Goal: Check status: Check status

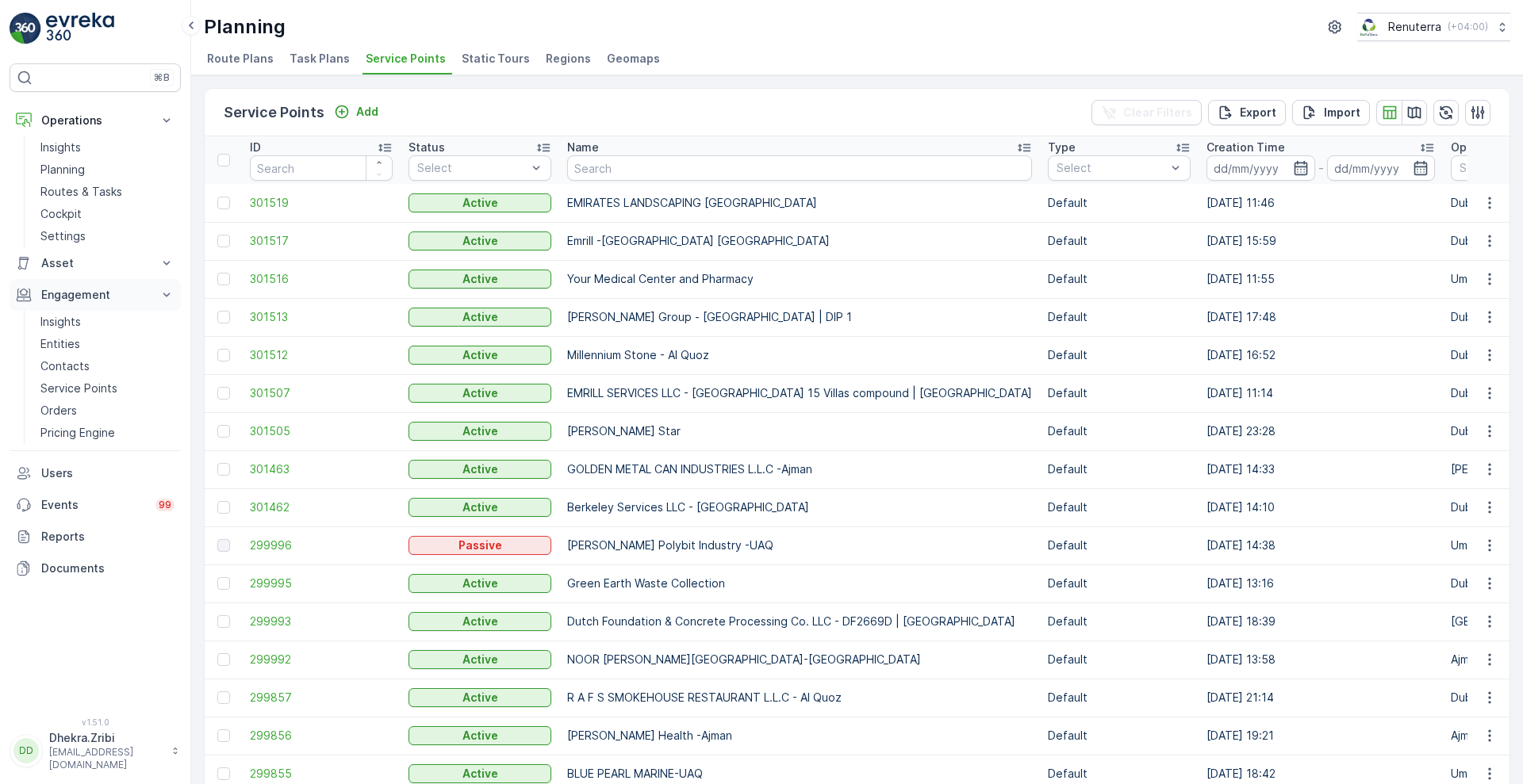
click at [164, 298] on icon at bounding box center [166, 295] width 15 height 15
click at [171, 295] on icon at bounding box center [166, 295] width 15 height 15
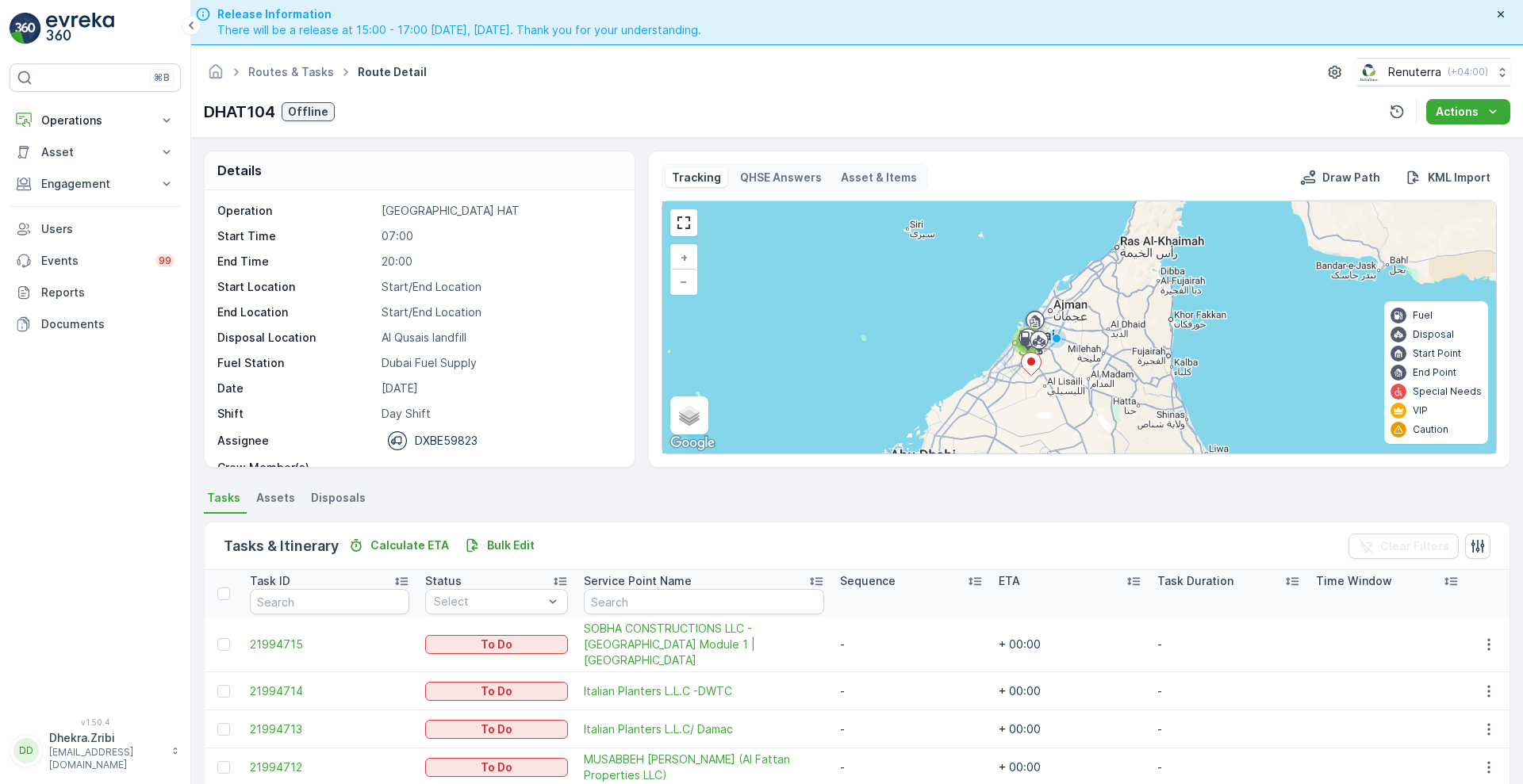
scroll to position [46, 0]
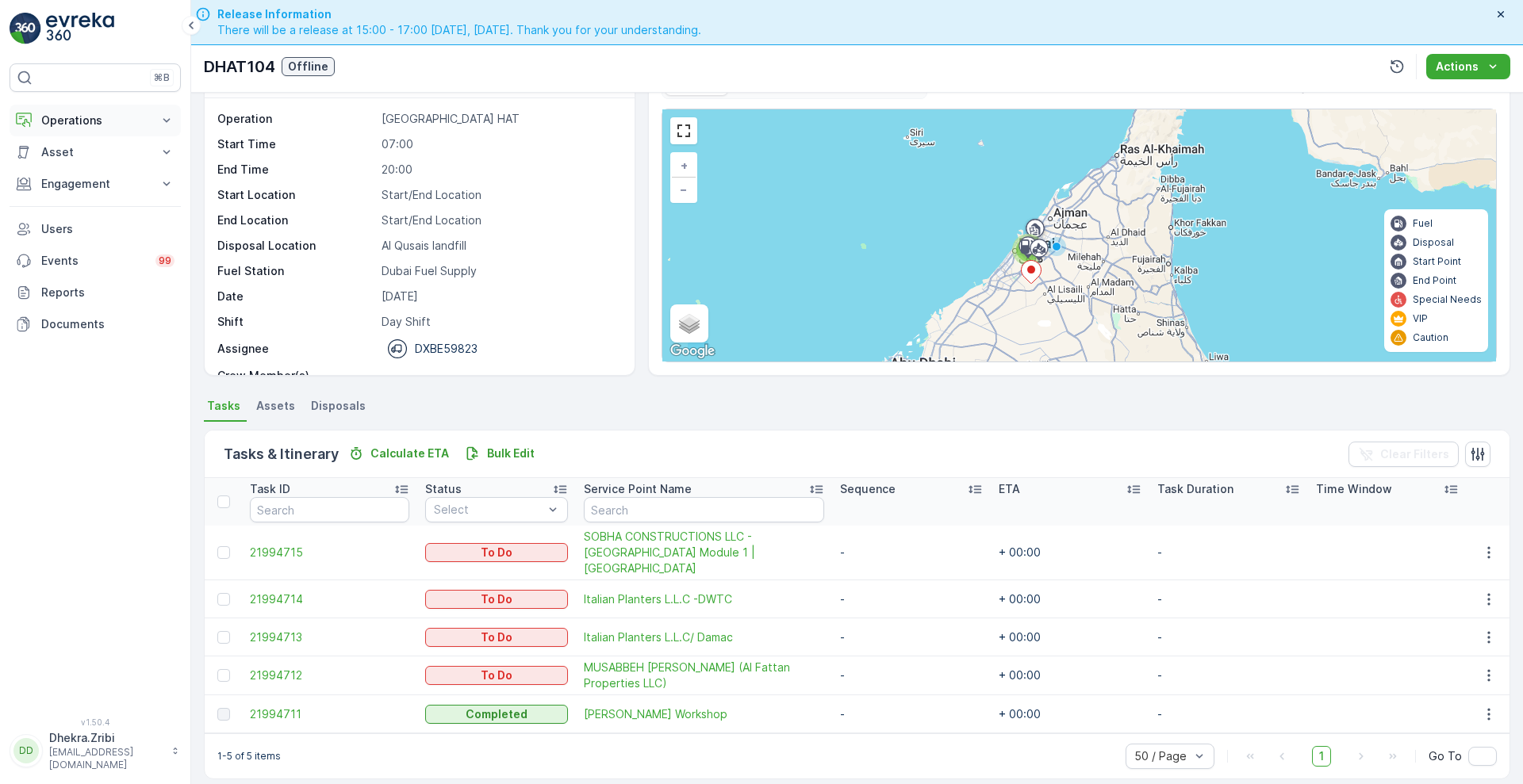
click at [162, 119] on icon at bounding box center [166, 120] width 15 height 15
click at [93, 196] on p "Routes & Tasks" at bounding box center [81, 191] width 81 height 15
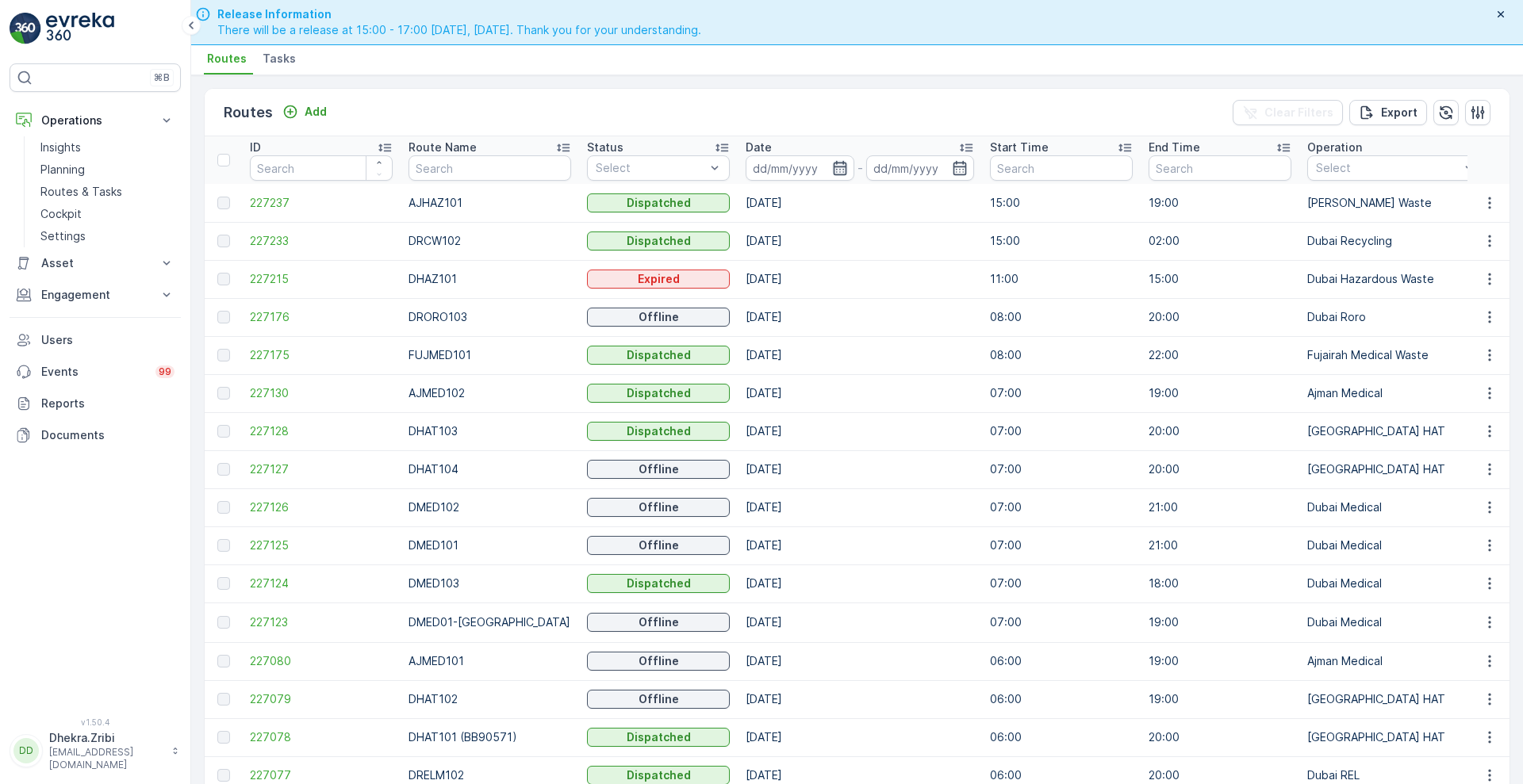
click at [833, 165] on icon "button" at bounding box center [839, 167] width 14 height 15
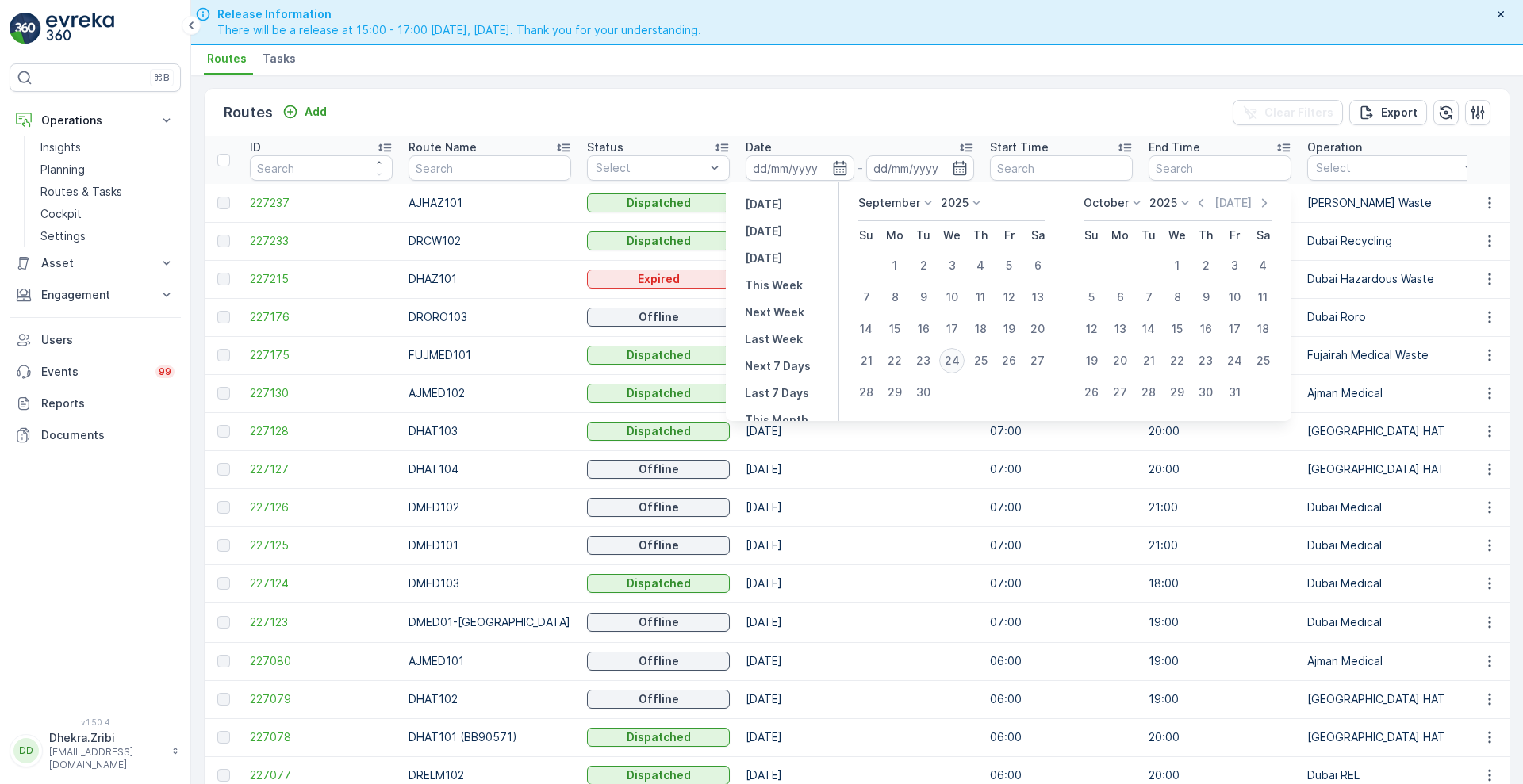
click at [954, 359] on div "24" at bounding box center [952, 361] width 25 height 25
type input "[DATE]"
click at [954, 359] on div "24" at bounding box center [952, 361] width 25 height 25
type input "[DATE]"
click at [954, 359] on div "24" at bounding box center [952, 361] width 25 height 25
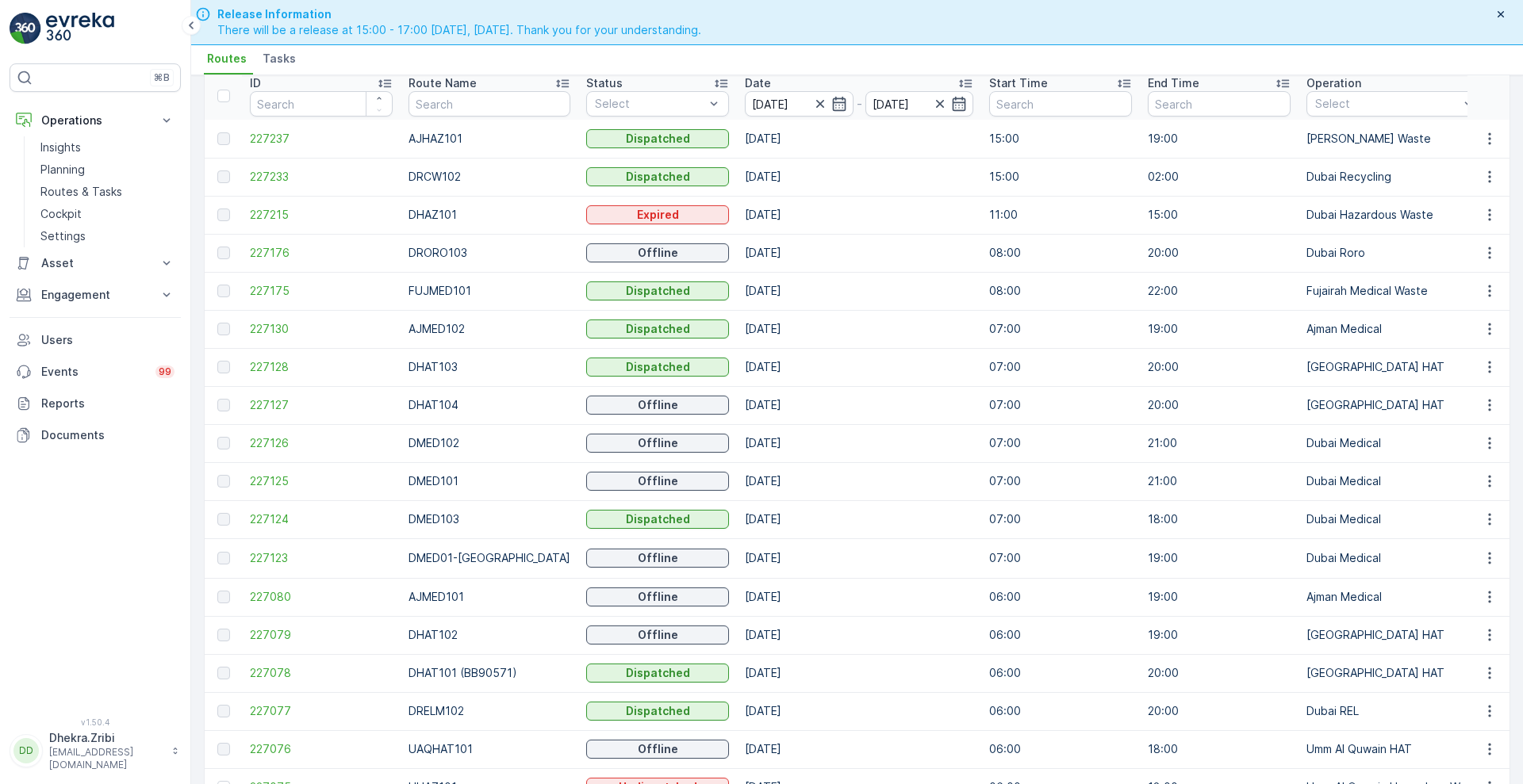
scroll to position [54, 0]
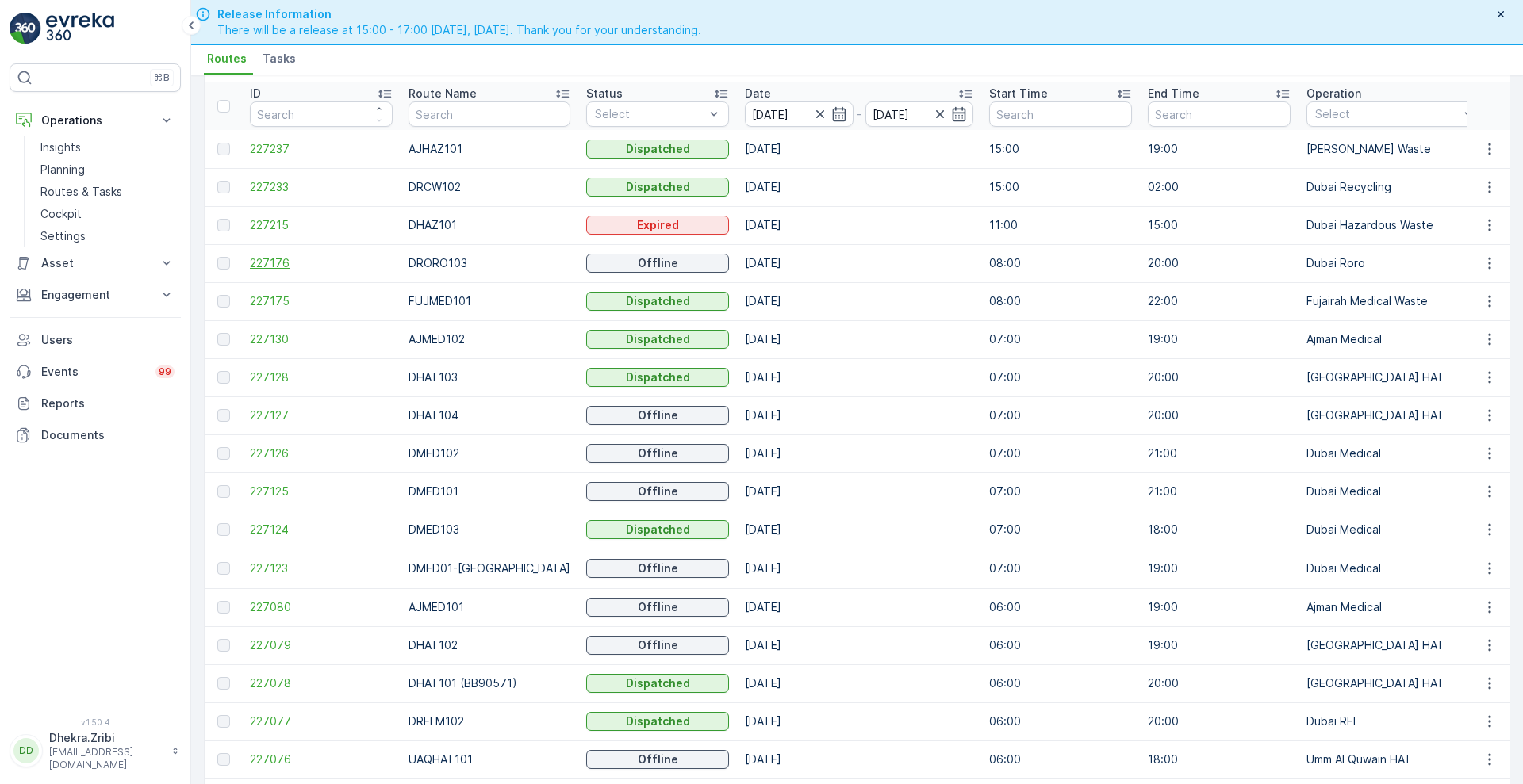
click at [276, 260] on span "227176" at bounding box center [321, 263] width 143 height 15
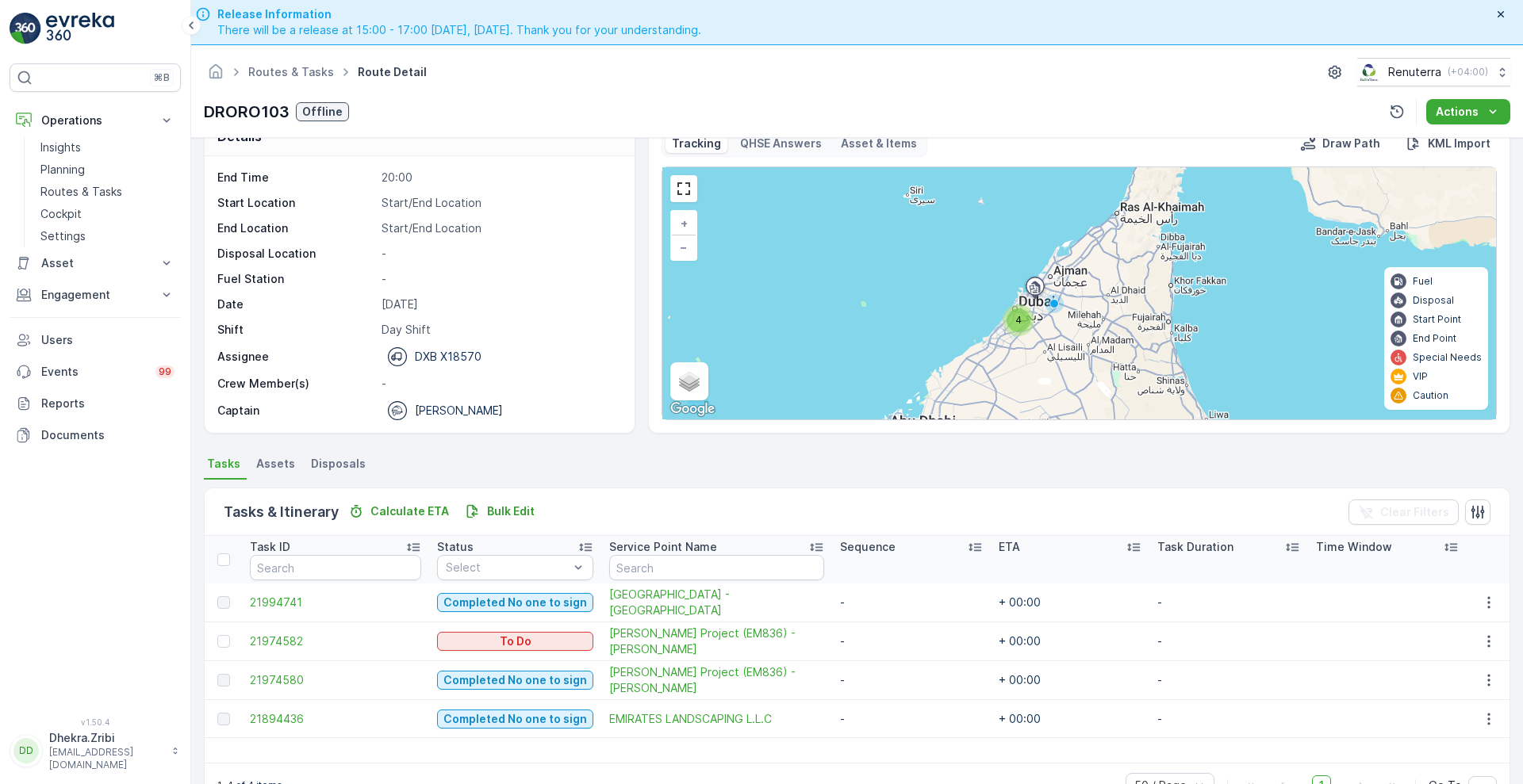
scroll to position [45, 0]
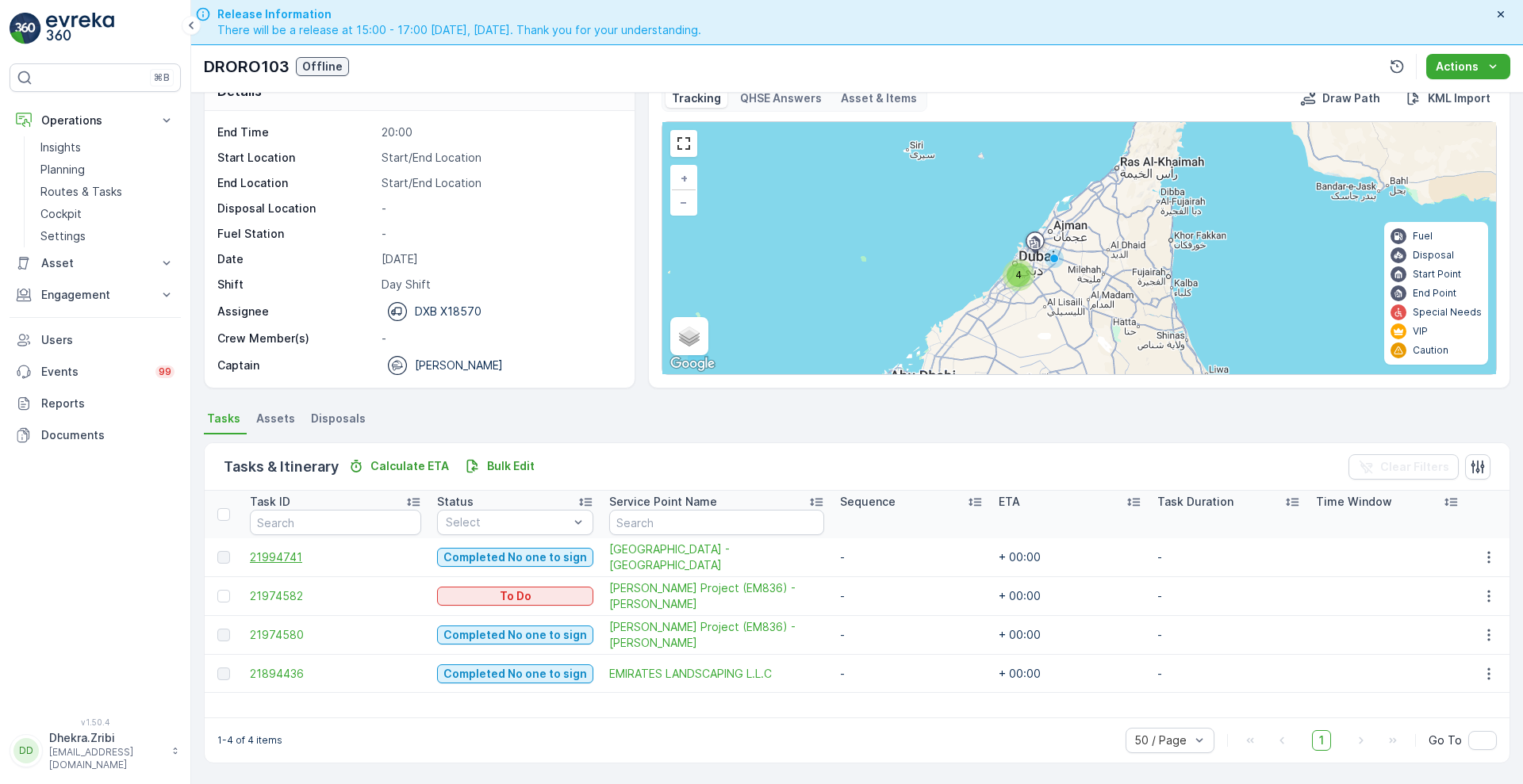
click at [264, 558] on span "21994741" at bounding box center [335, 557] width 171 height 15
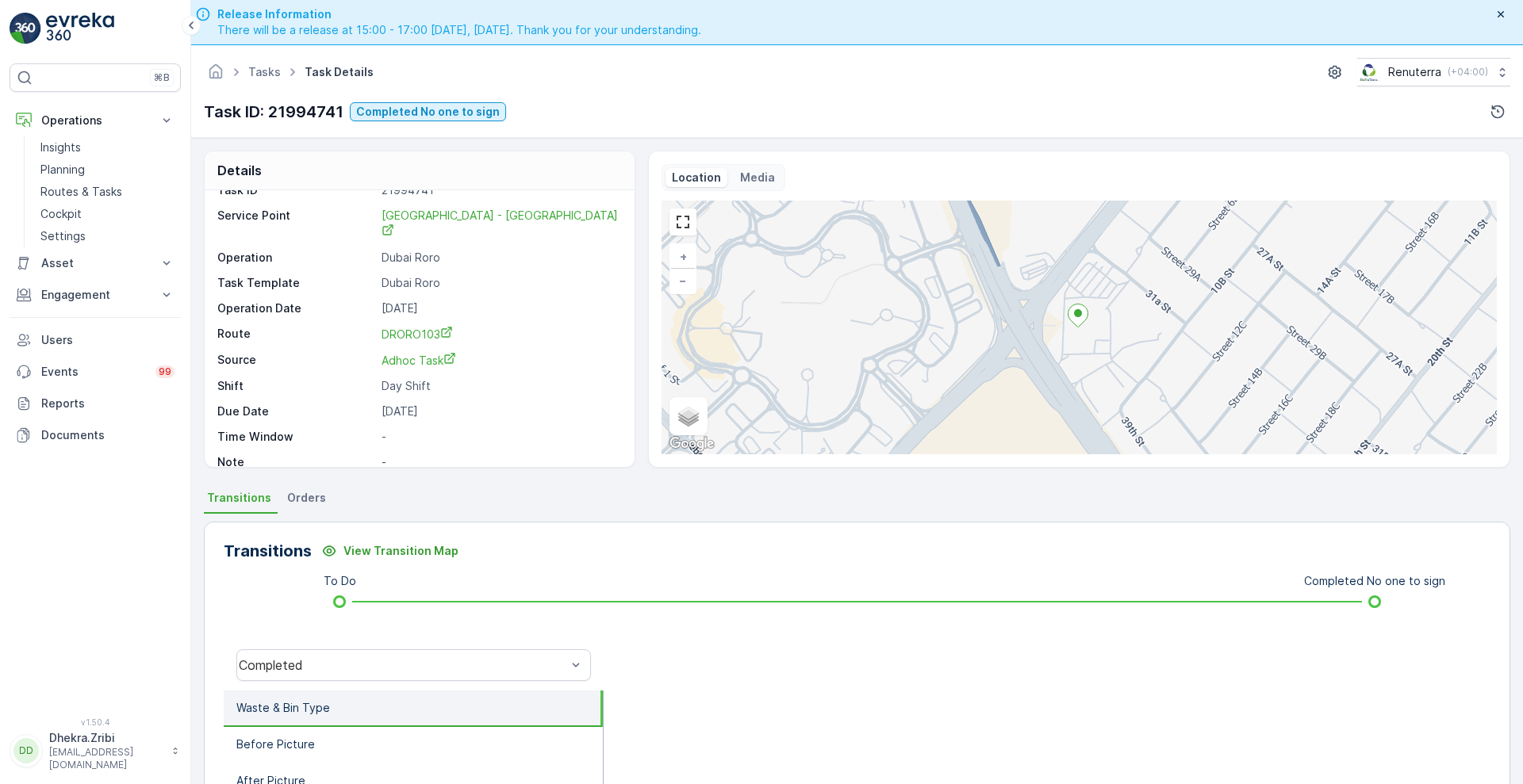
scroll to position [216, 0]
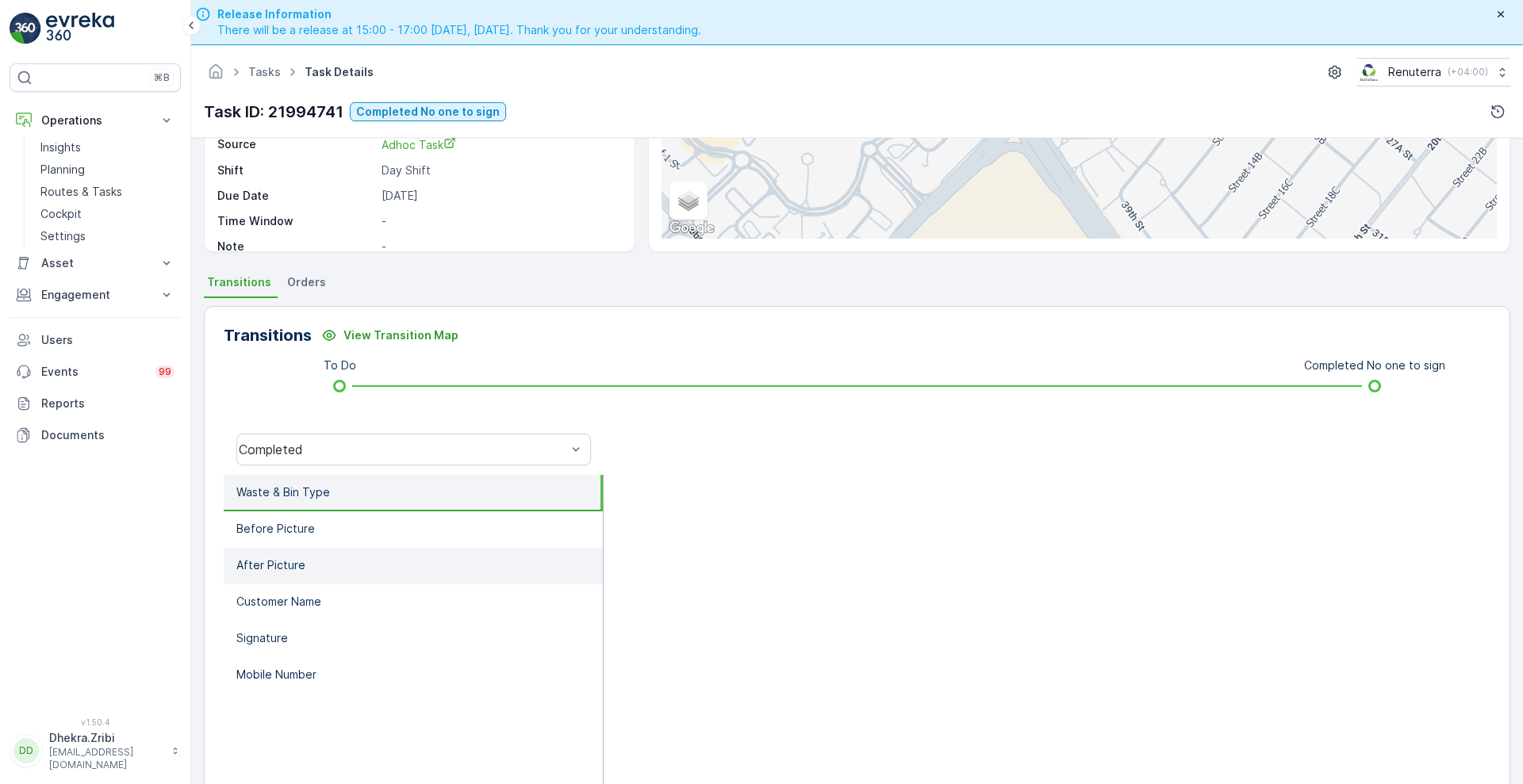
click at [339, 574] on li "After Picture" at bounding box center [413, 566] width 379 height 37
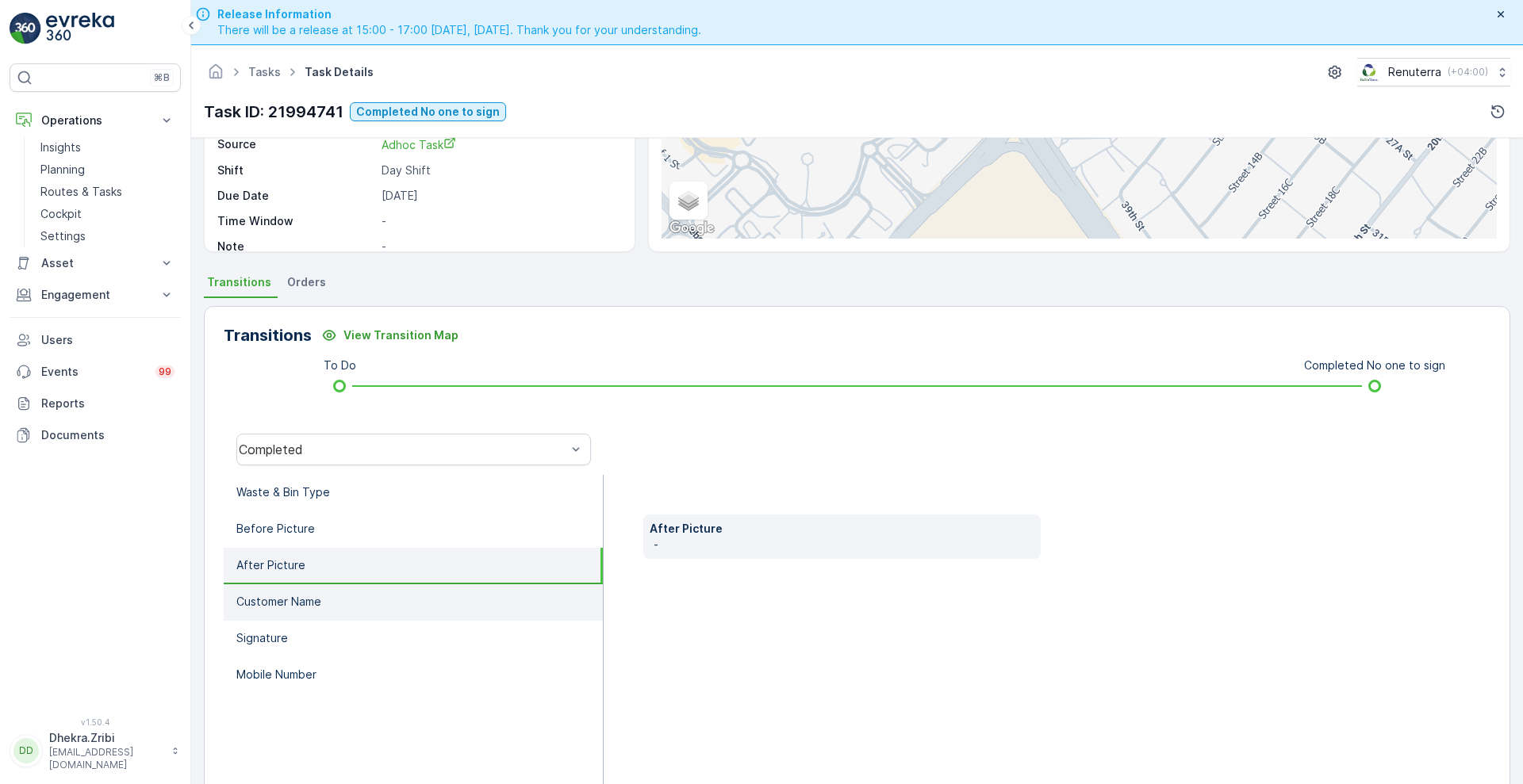
click at [321, 599] on p "Customer Name" at bounding box center [278, 601] width 85 height 15
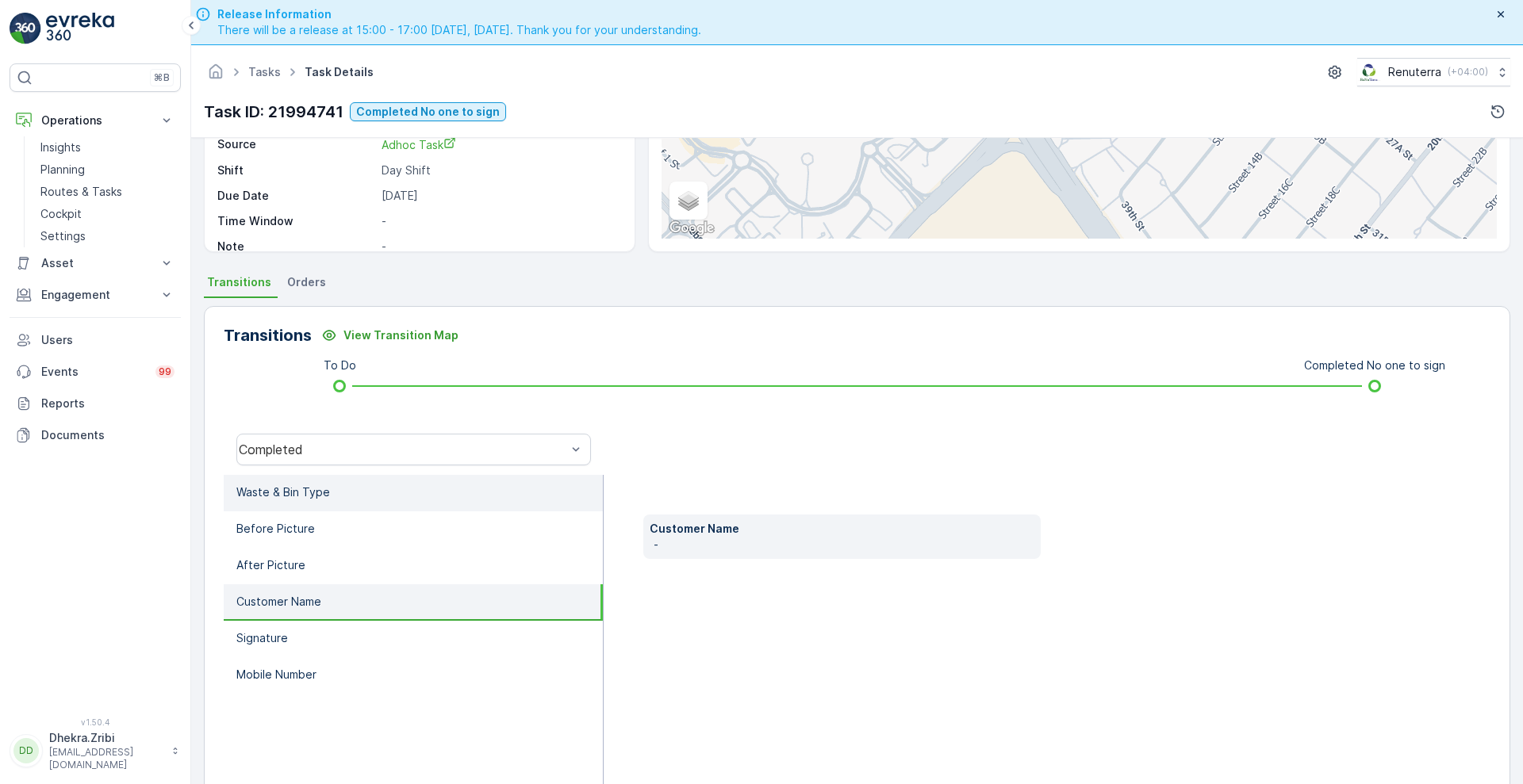
click at [308, 491] on p "Waste & Bin Type" at bounding box center [282, 492] width 94 height 15
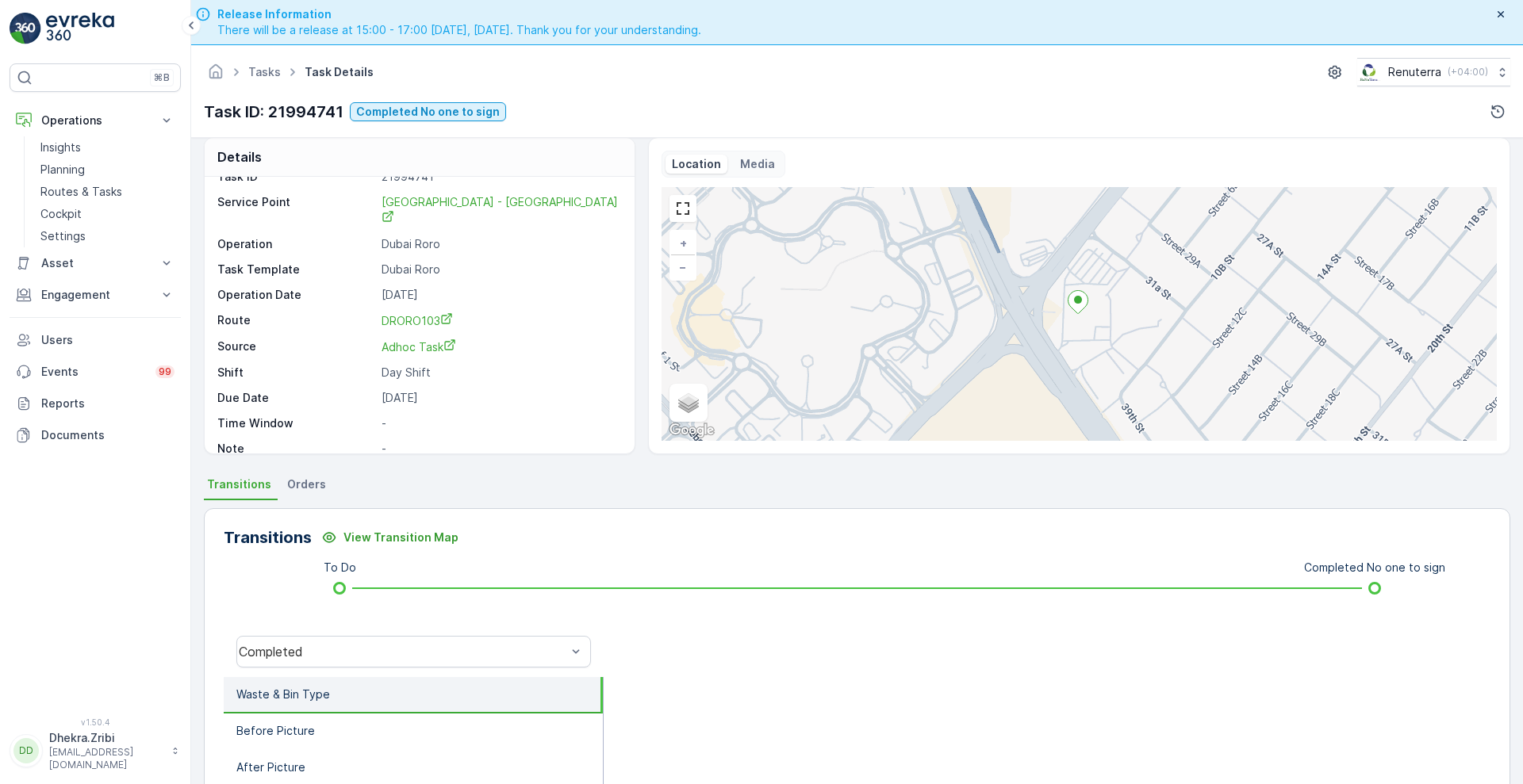
scroll to position [0, 0]
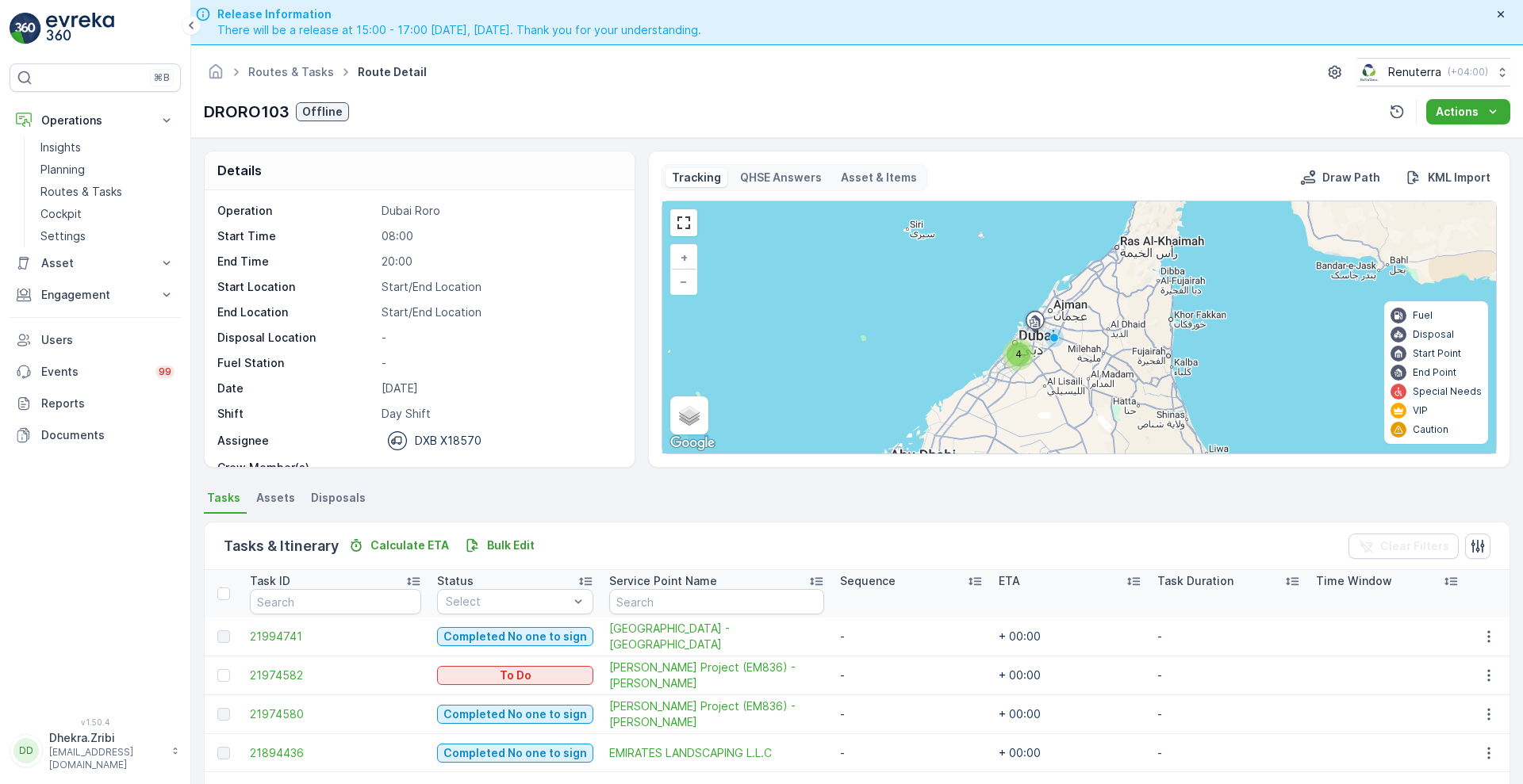
scroll to position [50, 0]
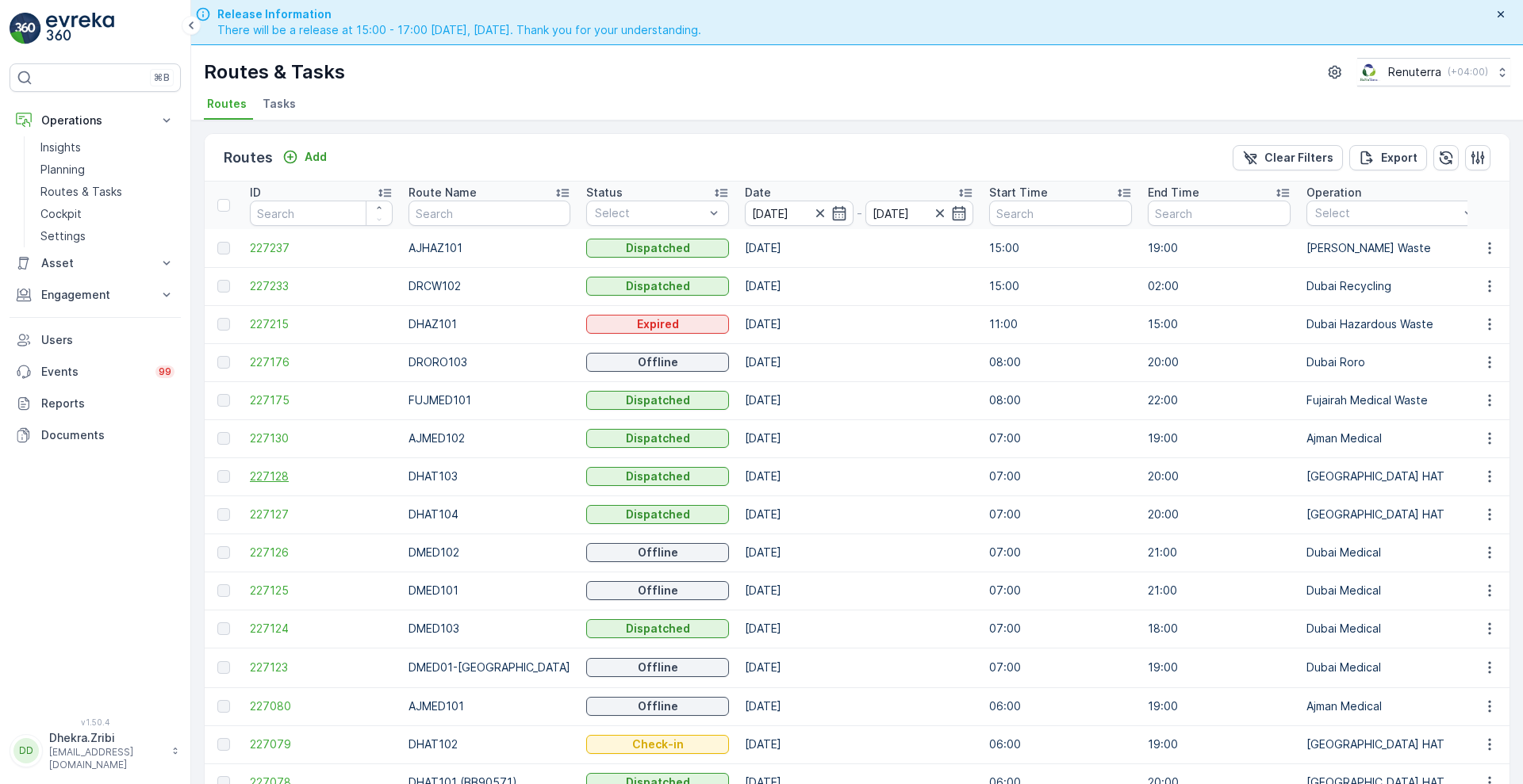
click at [280, 483] on span "227128" at bounding box center [321, 477] width 143 height 15
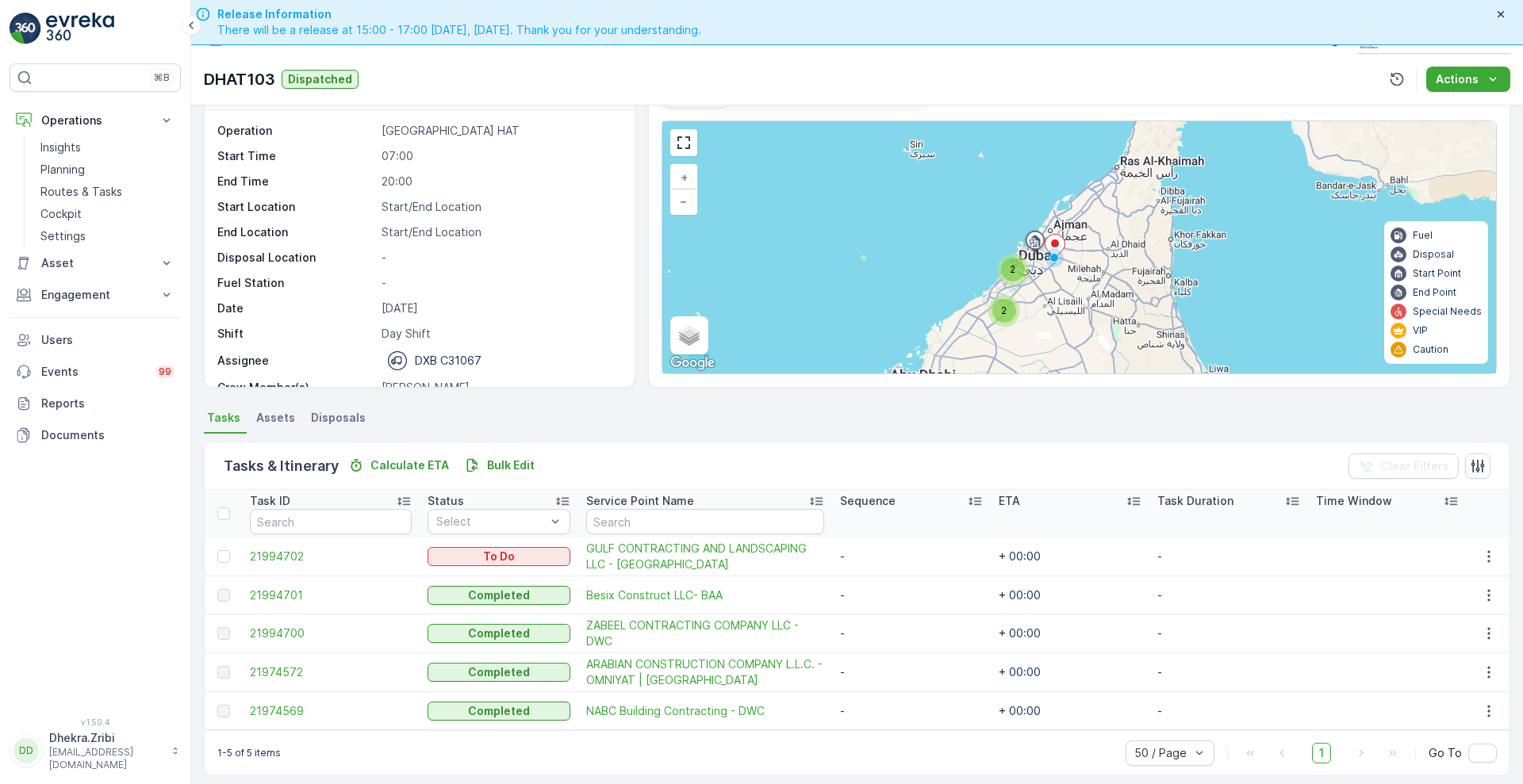
scroll to position [32, 0]
click at [289, 595] on span "21994701" at bounding box center [330, 596] width 161 height 15
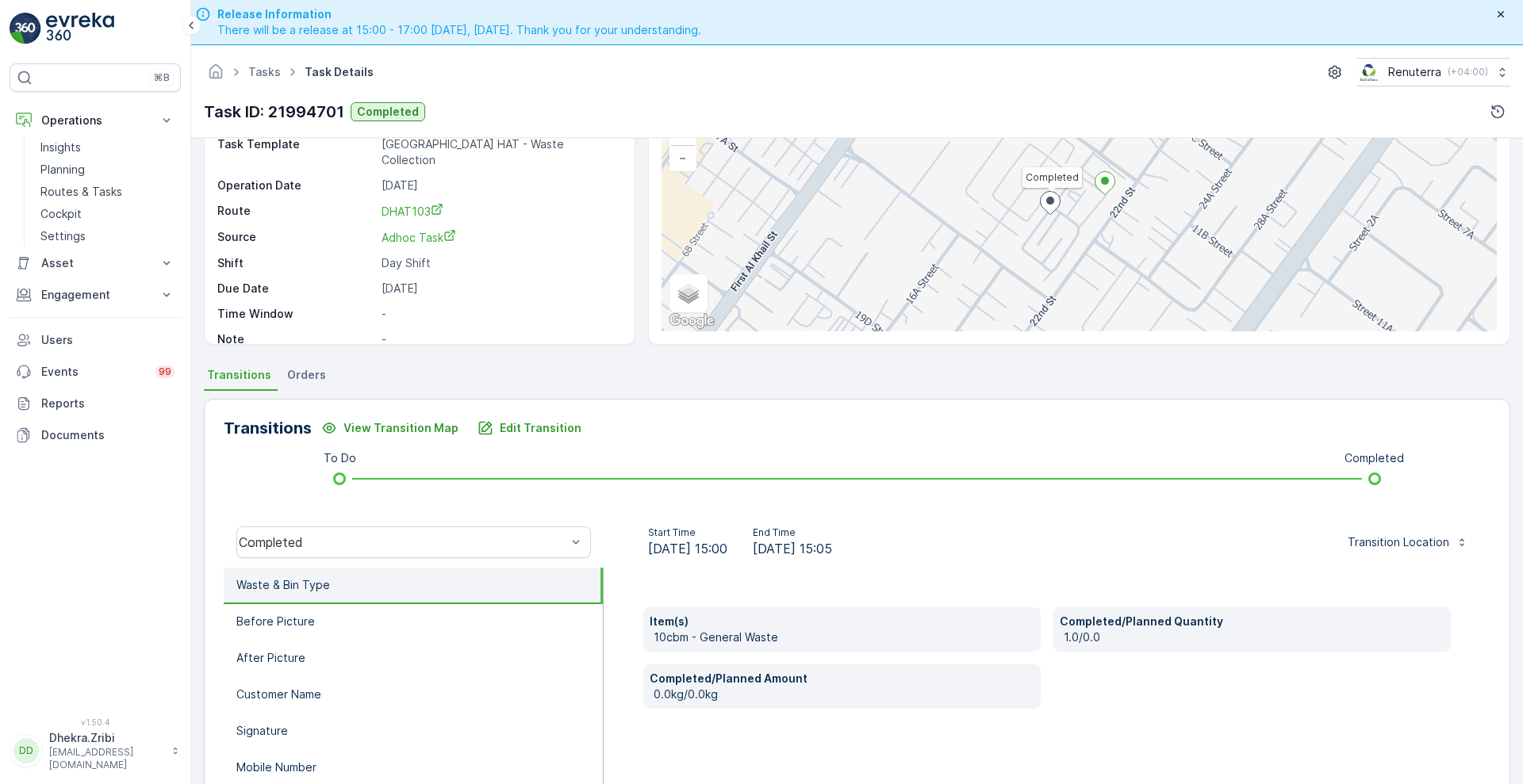
scroll to position [71, 0]
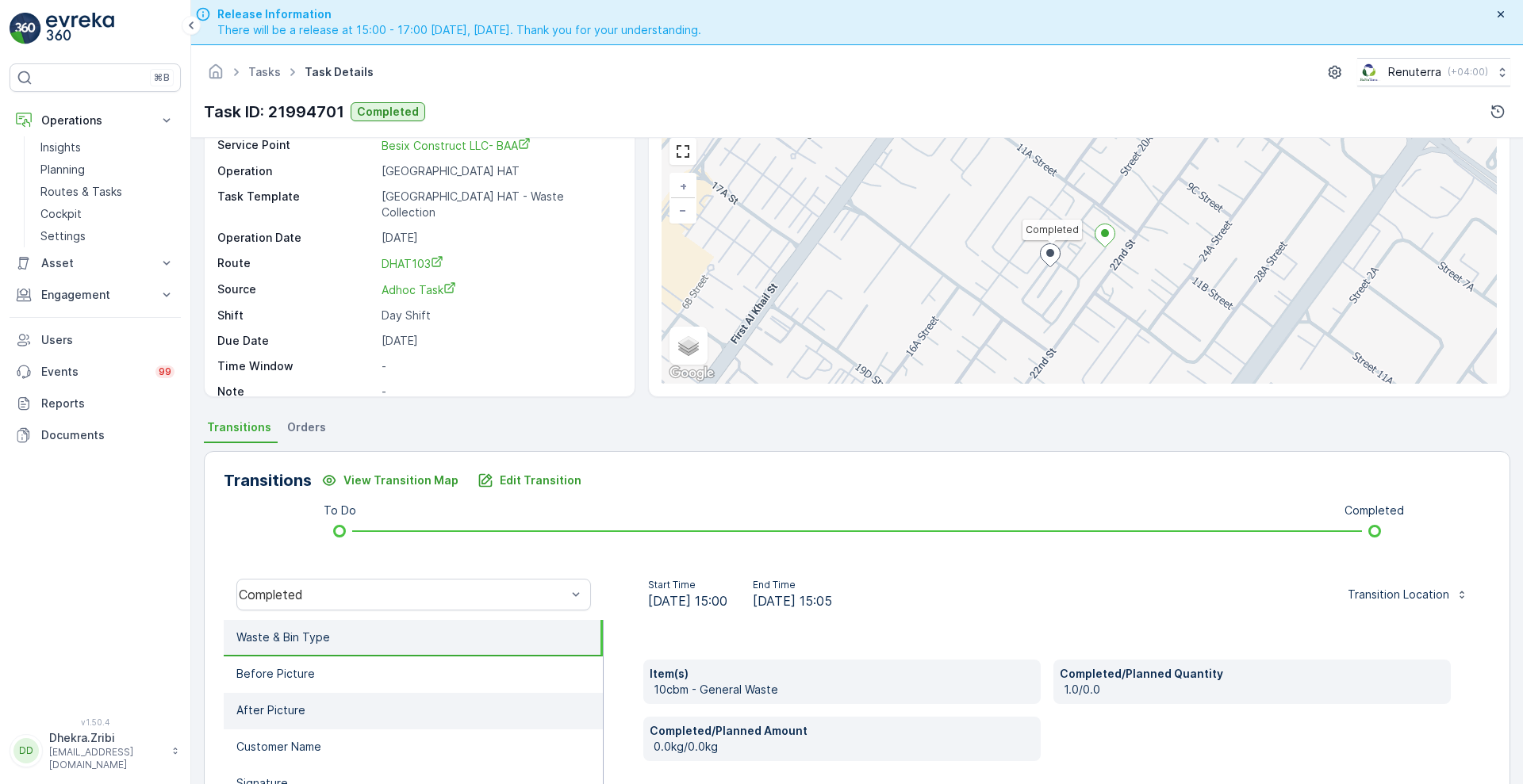
click at [267, 711] on p "After Picture" at bounding box center [270, 711] width 69 height 15
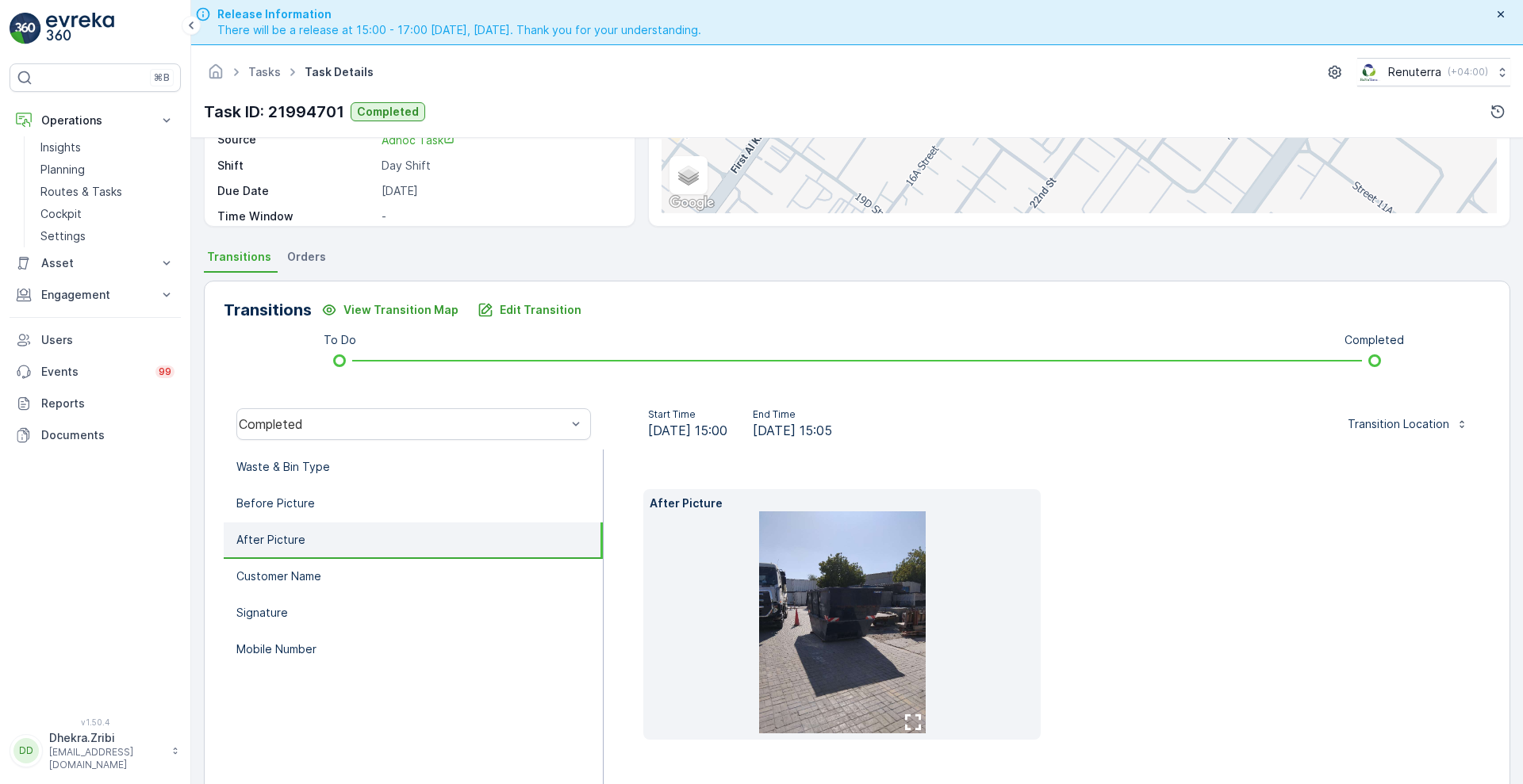
scroll to position [240, 0]
click at [459, 468] on li "Waste & Bin Type" at bounding box center [413, 469] width 379 height 37
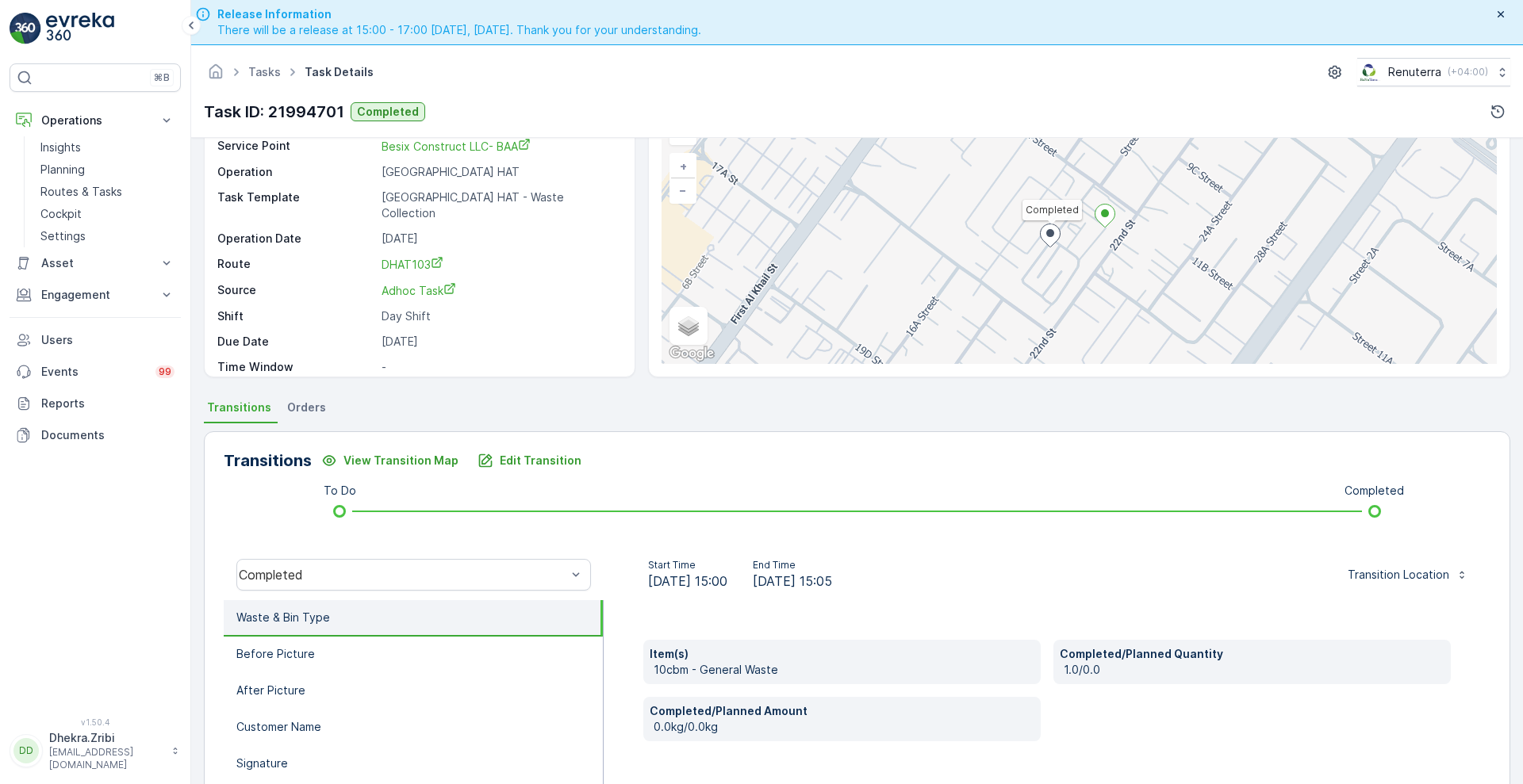
scroll to position [90, 0]
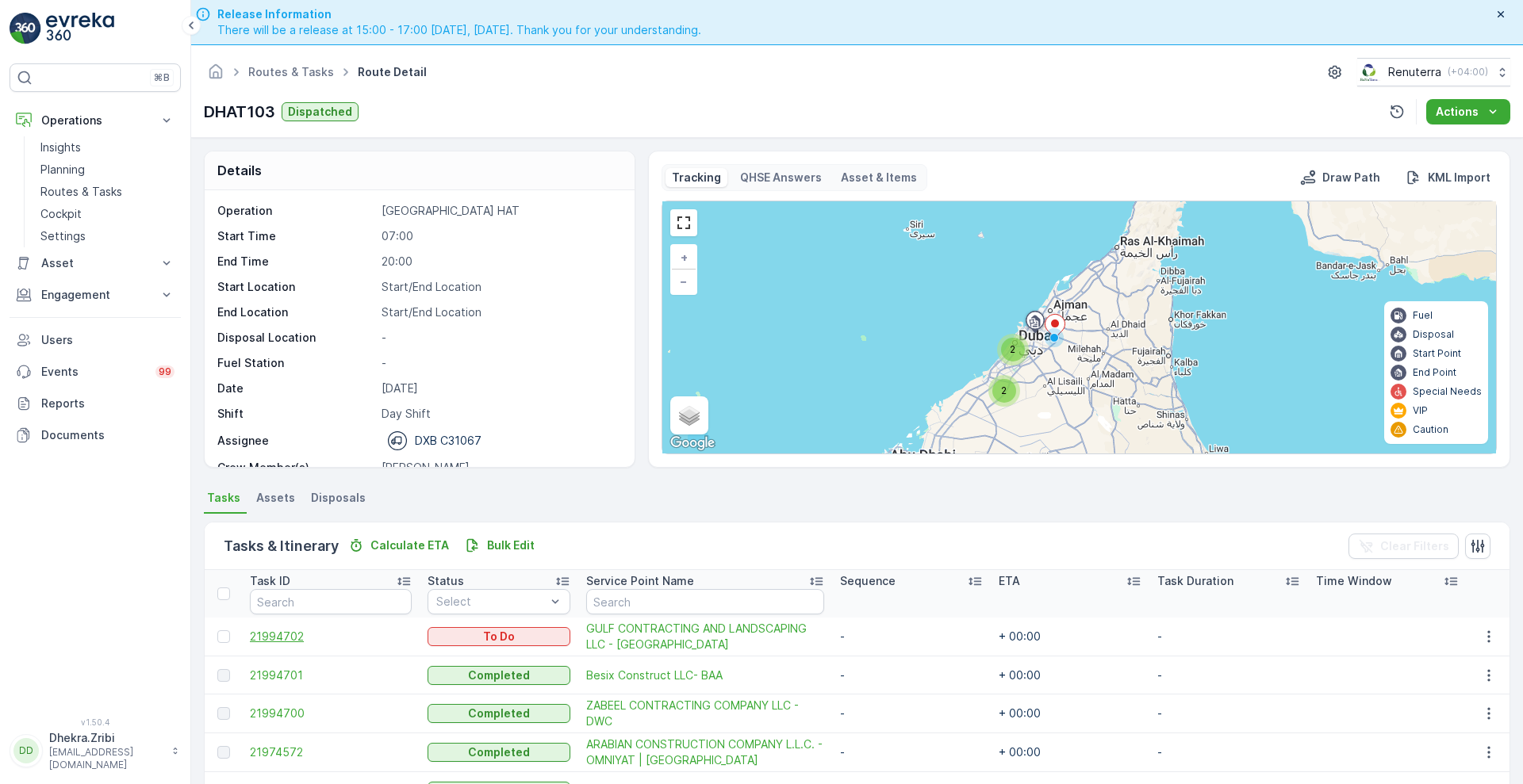
click at [271, 632] on span "21994702" at bounding box center [330, 636] width 161 height 15
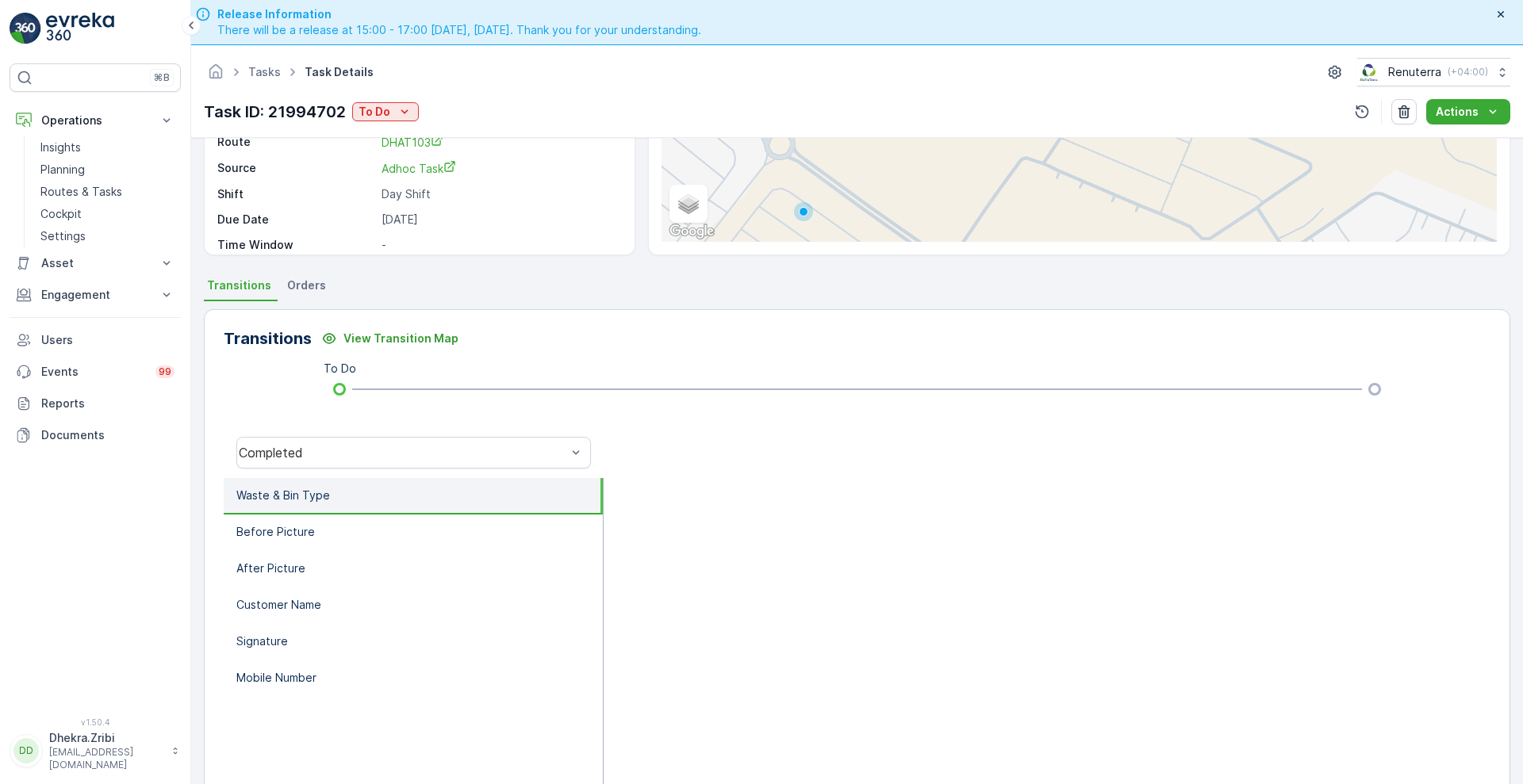
scroll to position [212, 0]
